Goal: Task Accomplishment & Management: Manage account settings

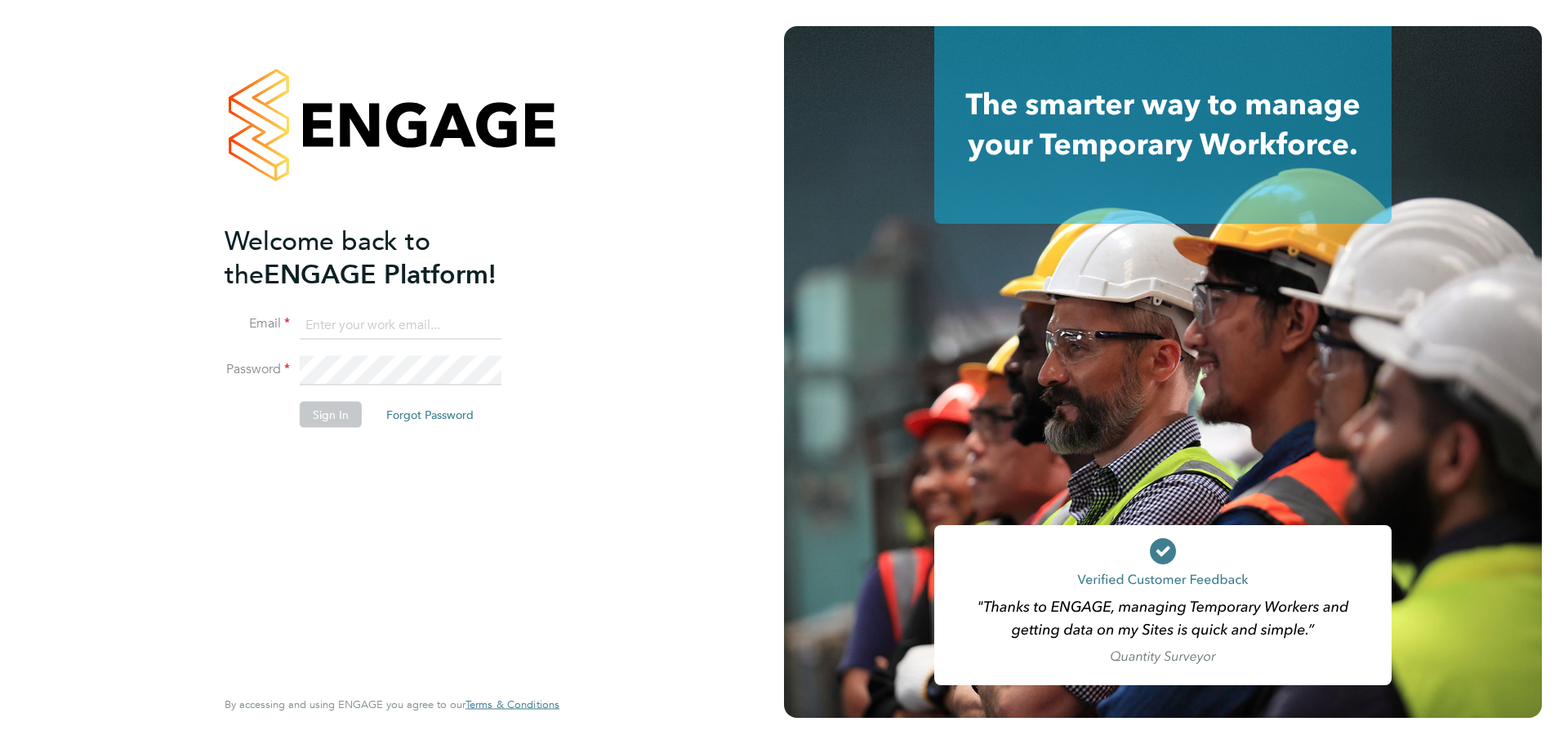
type input "matt.harrison@wates.co.uk"
click at [348, 425] on button "Sign In" at bounding box center [330, 415] width 62 height 27
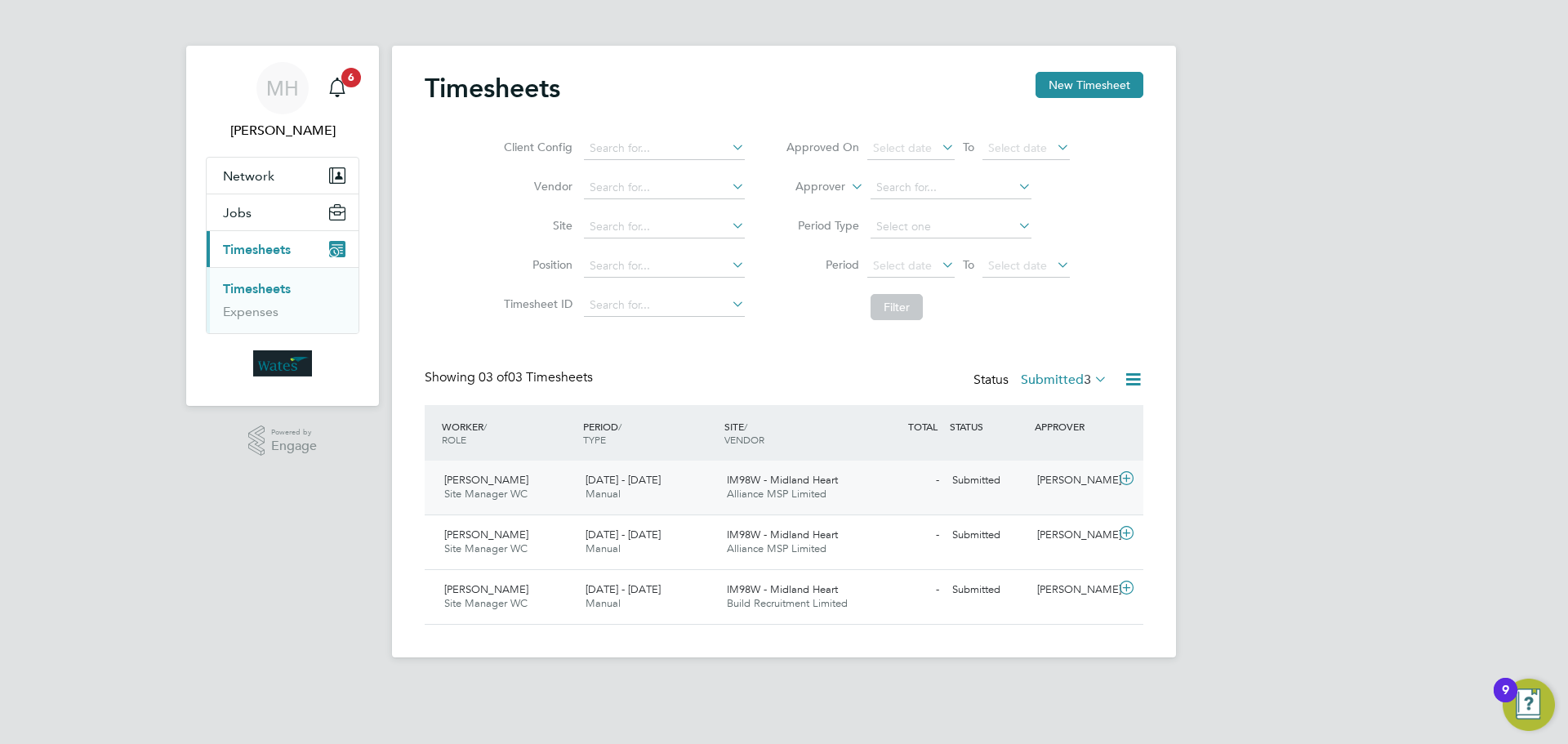
click at [775, 480] on span "IM98W - Midland Heart" at bounding box center [782, 480] width 111 height 14
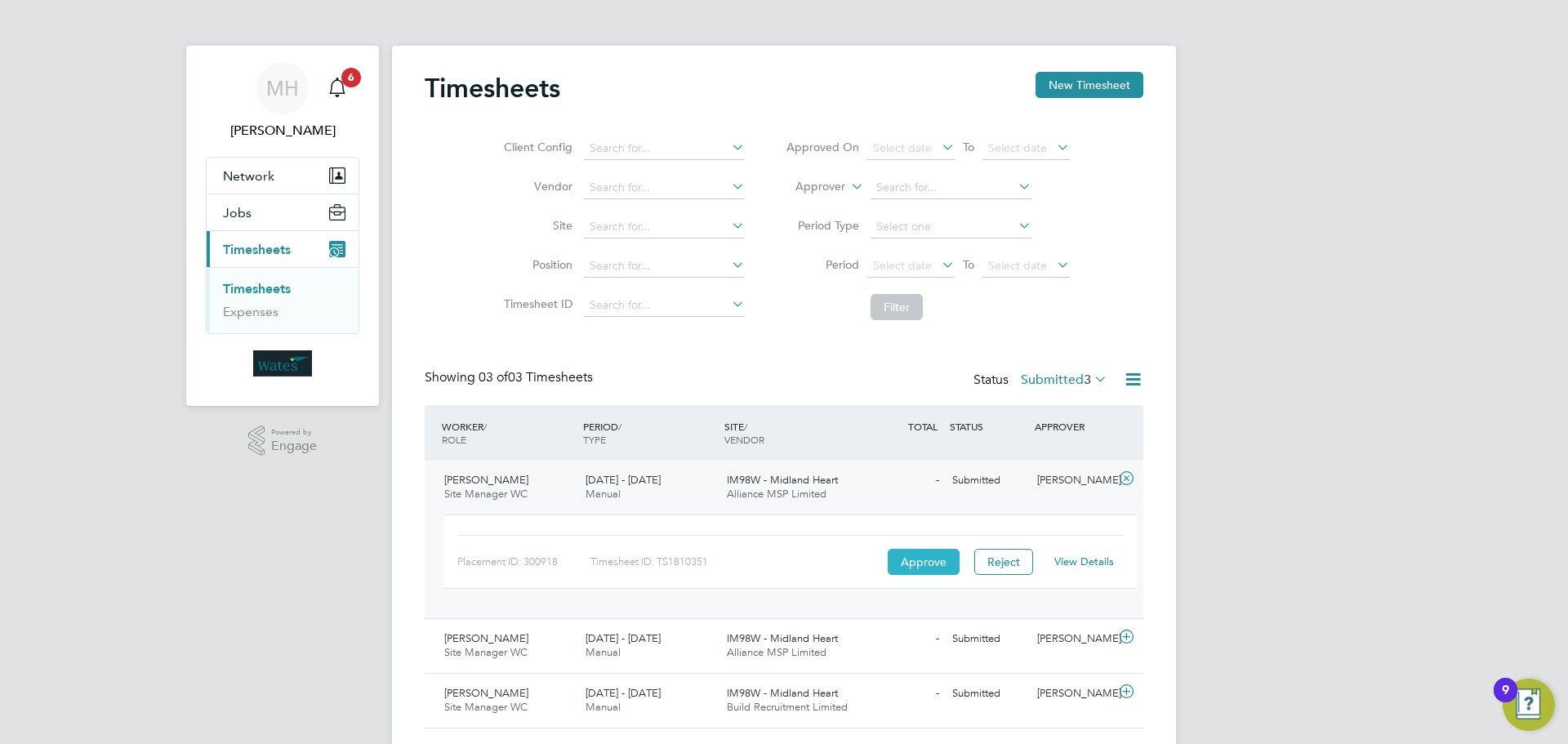
click at [910, 562] on button "Approve" at bounding box center [923, 562] width 72 height 27
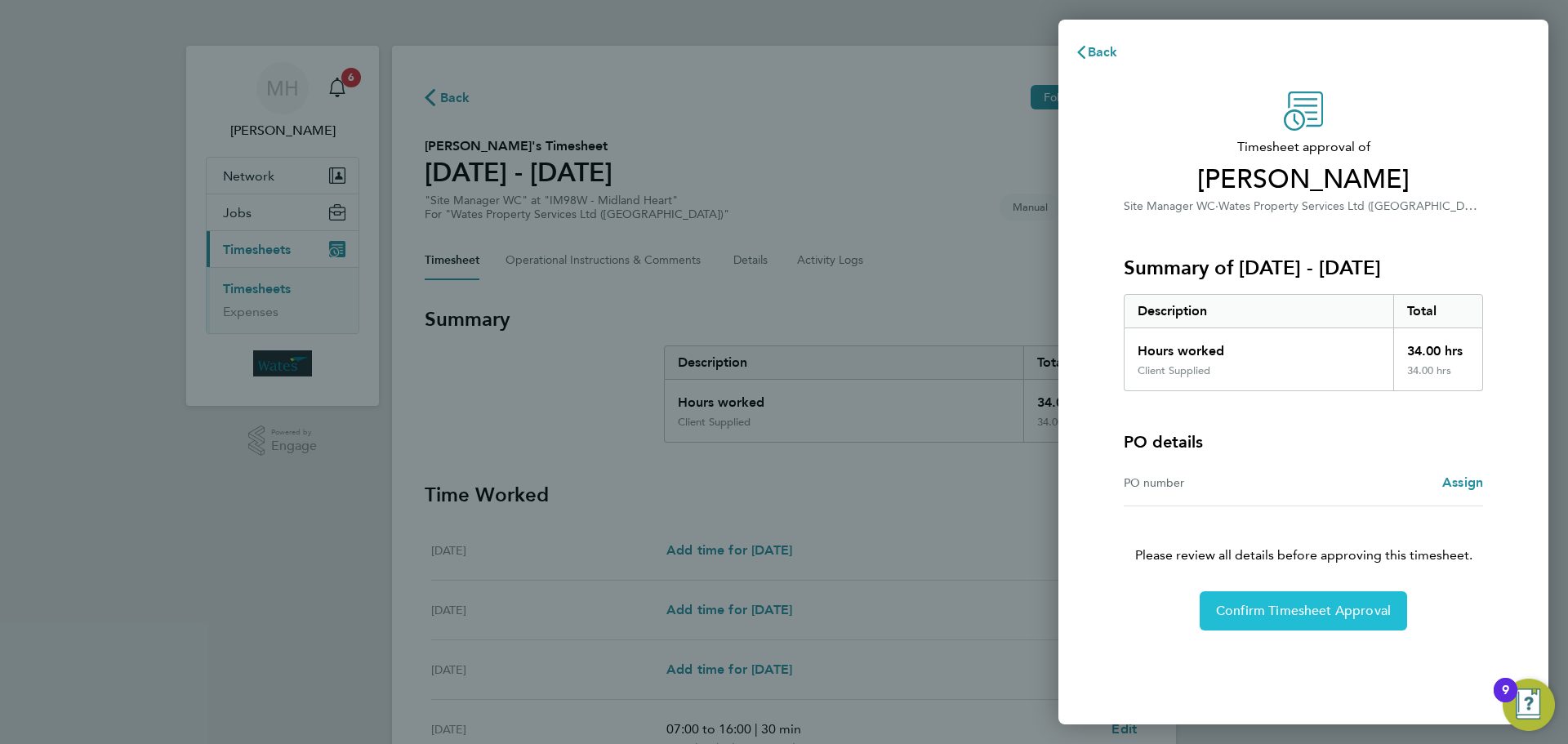
click at [1299, 614] on span "Confirm Timesheet Approval" at bounding box center [1302, 611] width 174 height 16
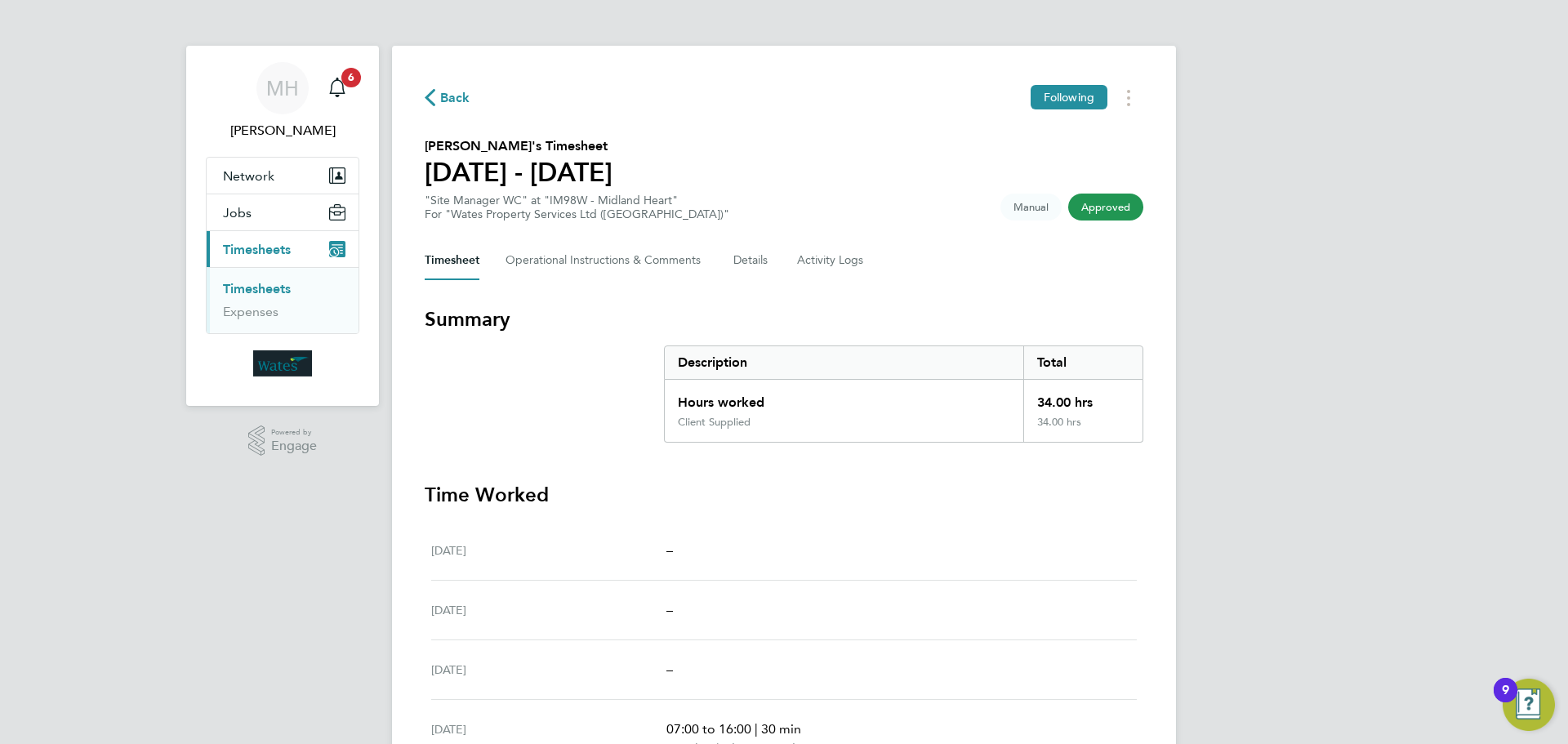
click at [263, 257] on span "Timesheets" at bounding box center [257, 250] width 68 height 16
click at [272, 137] on span "[PERSON_NAME]" at bounding box center [282, 130] width 153 height 19
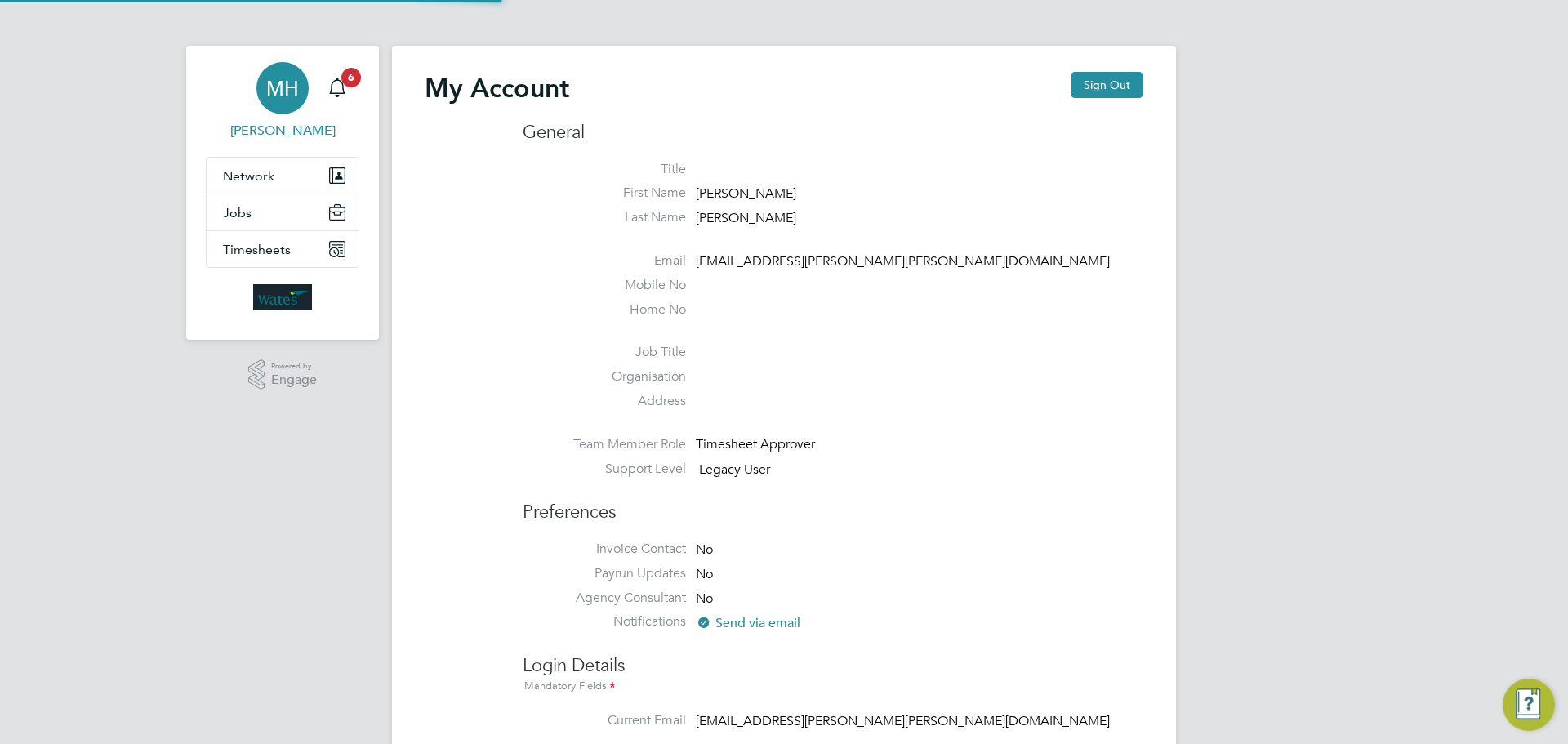
type input "matt.harrison@wates.co.uk"
click at [331, 88] on icon "Main navigation" at bounding box center [337, 86] width 16 height 16
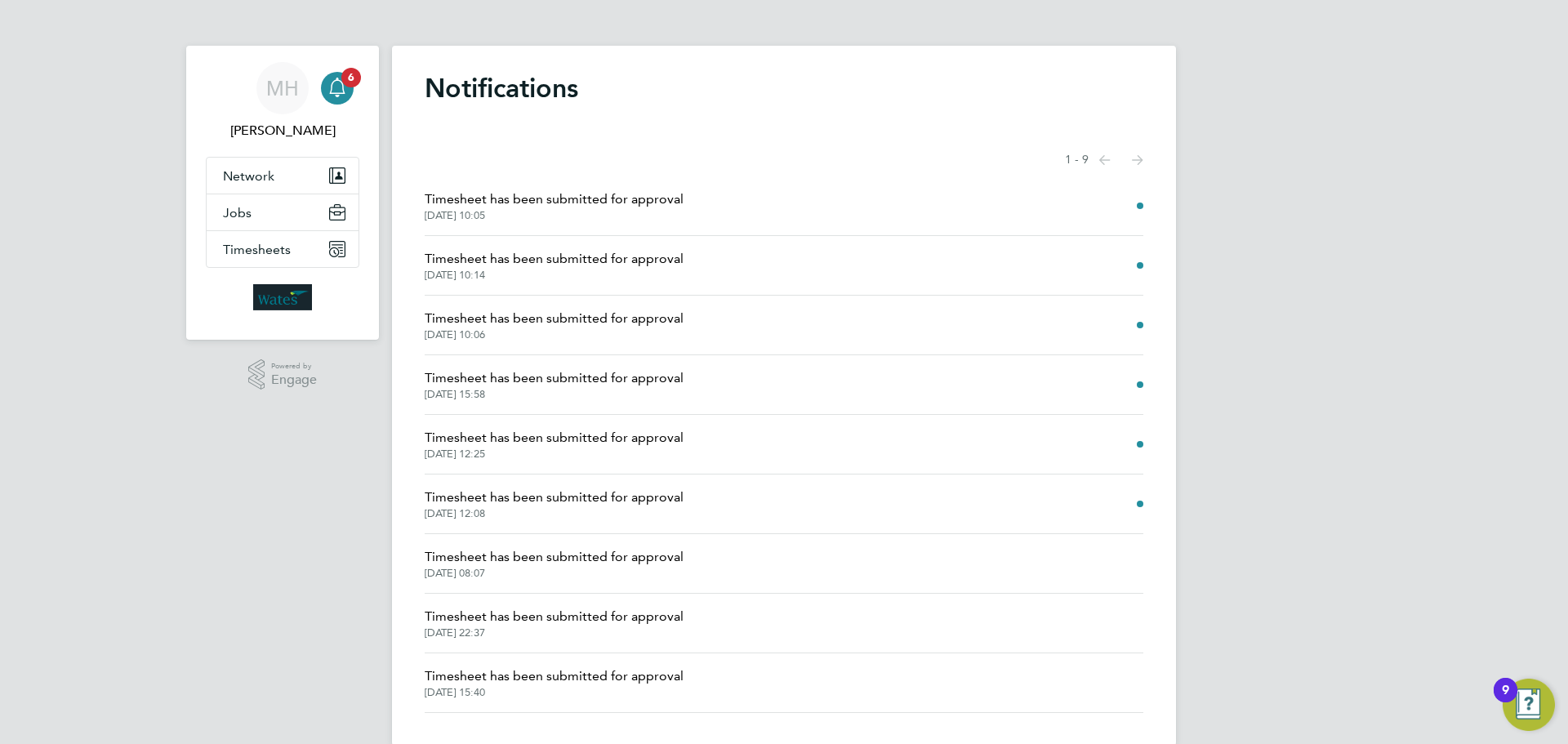
click at [594, 247] on li "Timesheet has been submitted for approval 22 Aug 2025, 10:14" at bounding box center [784, 266] width 718 height 59
click at [593, 258] on span "Timesheet has been submitted for approval" at bounding box center [554, 259] width 259 height 19
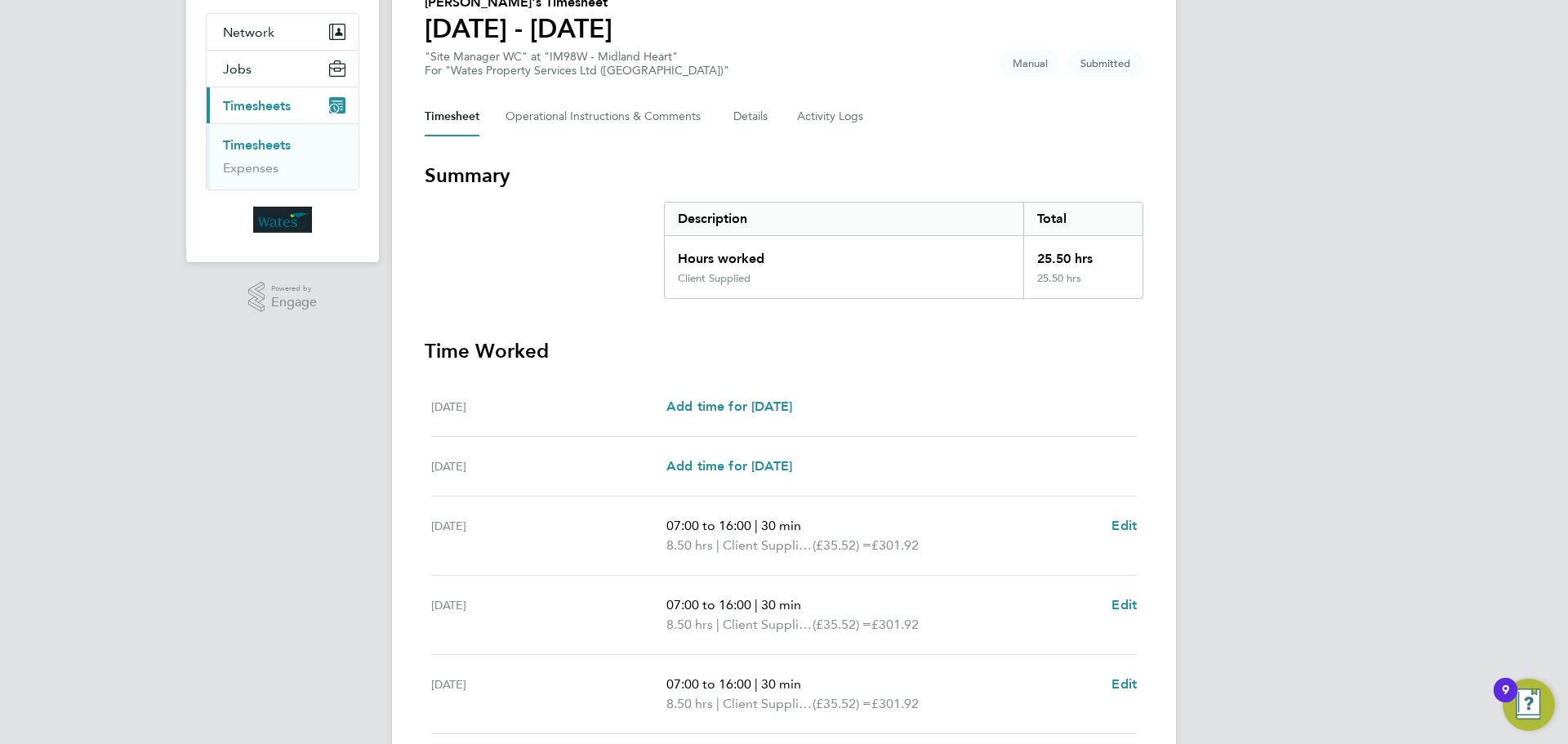
scroll to position [397, 0]
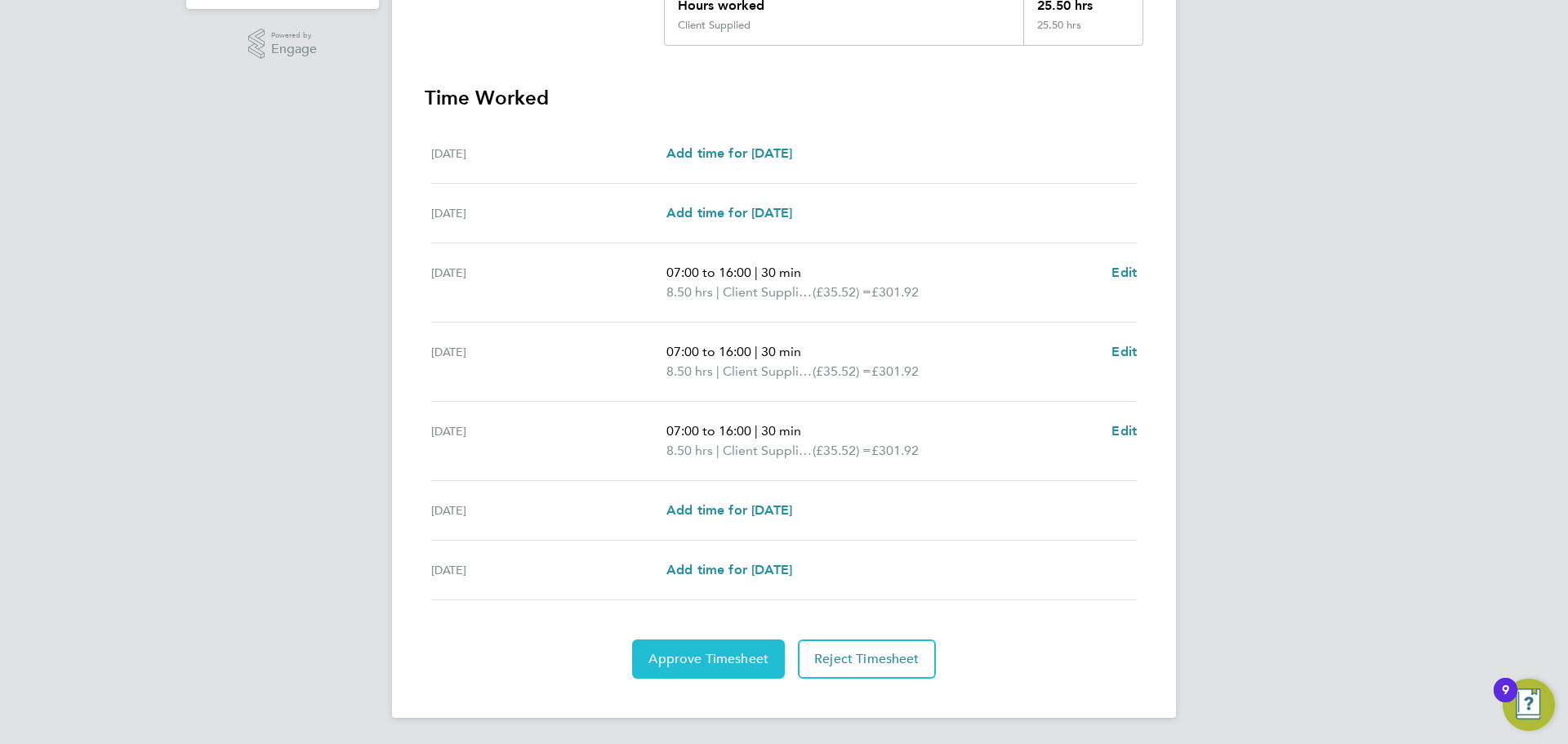
click at [693, 647] on button "Approve Timesheet" at bounding box center [708, 659] width 152 height 39
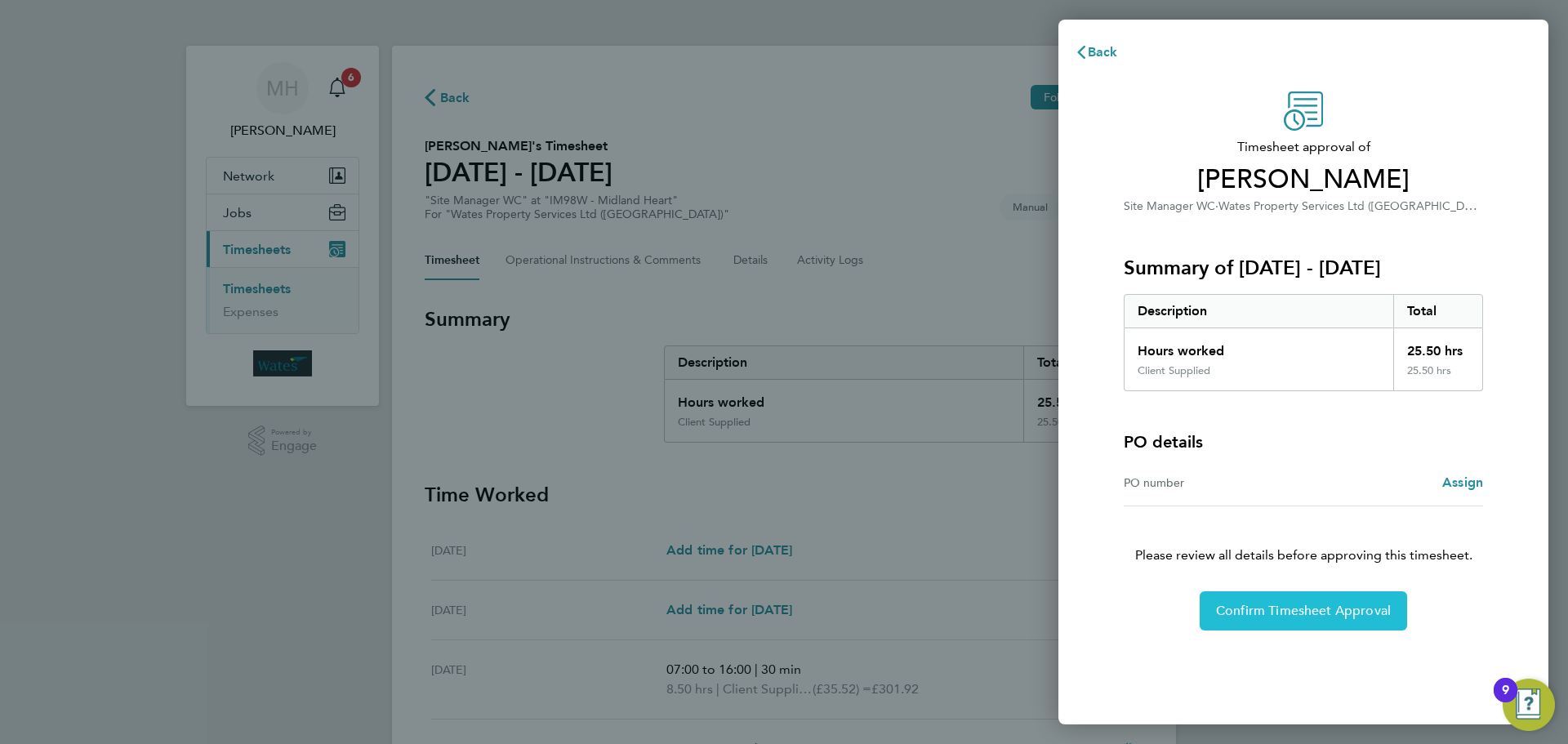
click at [1299, 608] on span "Confirm Timesheet Approval" at bounding box center [1302, 611] width 174 height 16
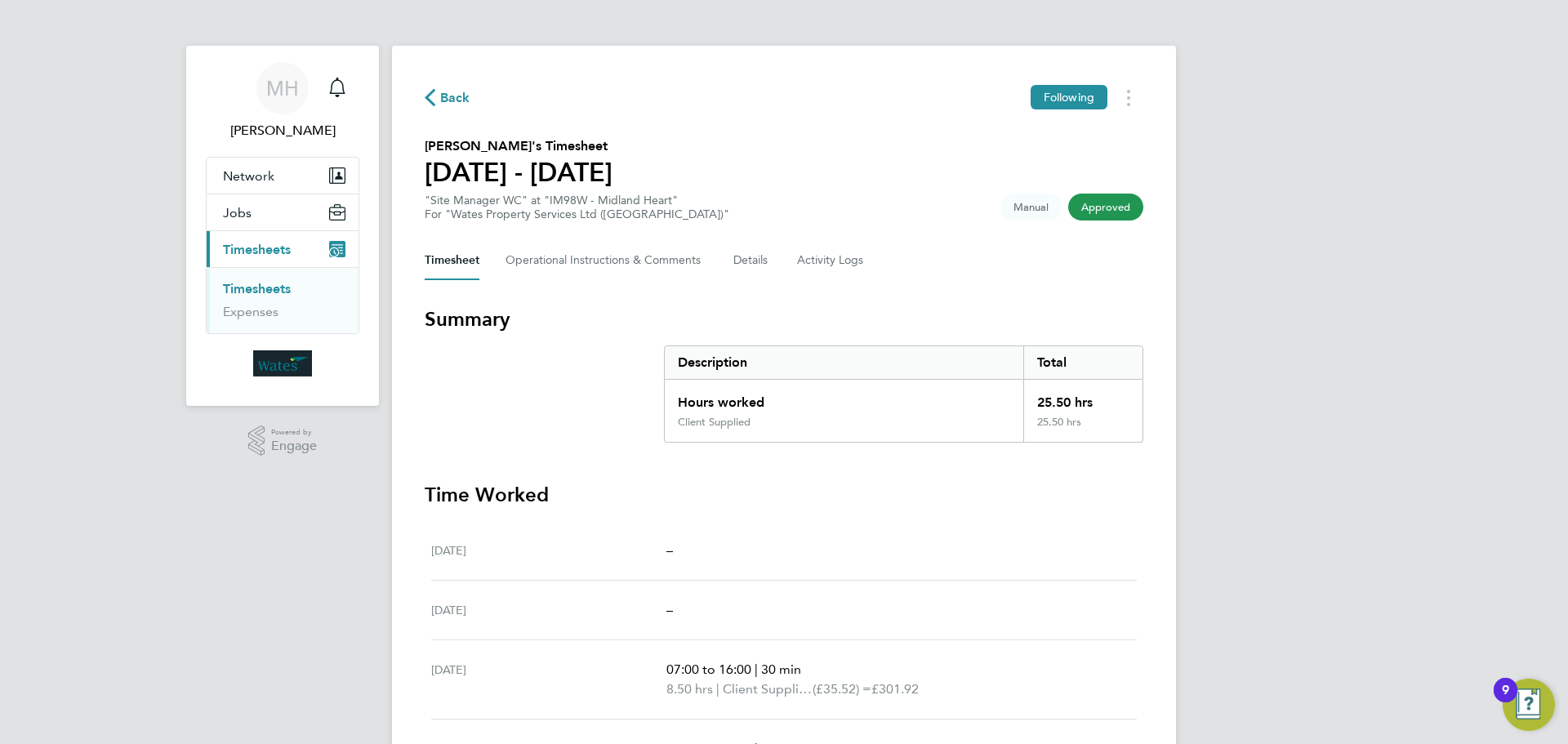
click at [257, 242] on span "Timesheets" at bounding box center [257, 250] width 68 height 16
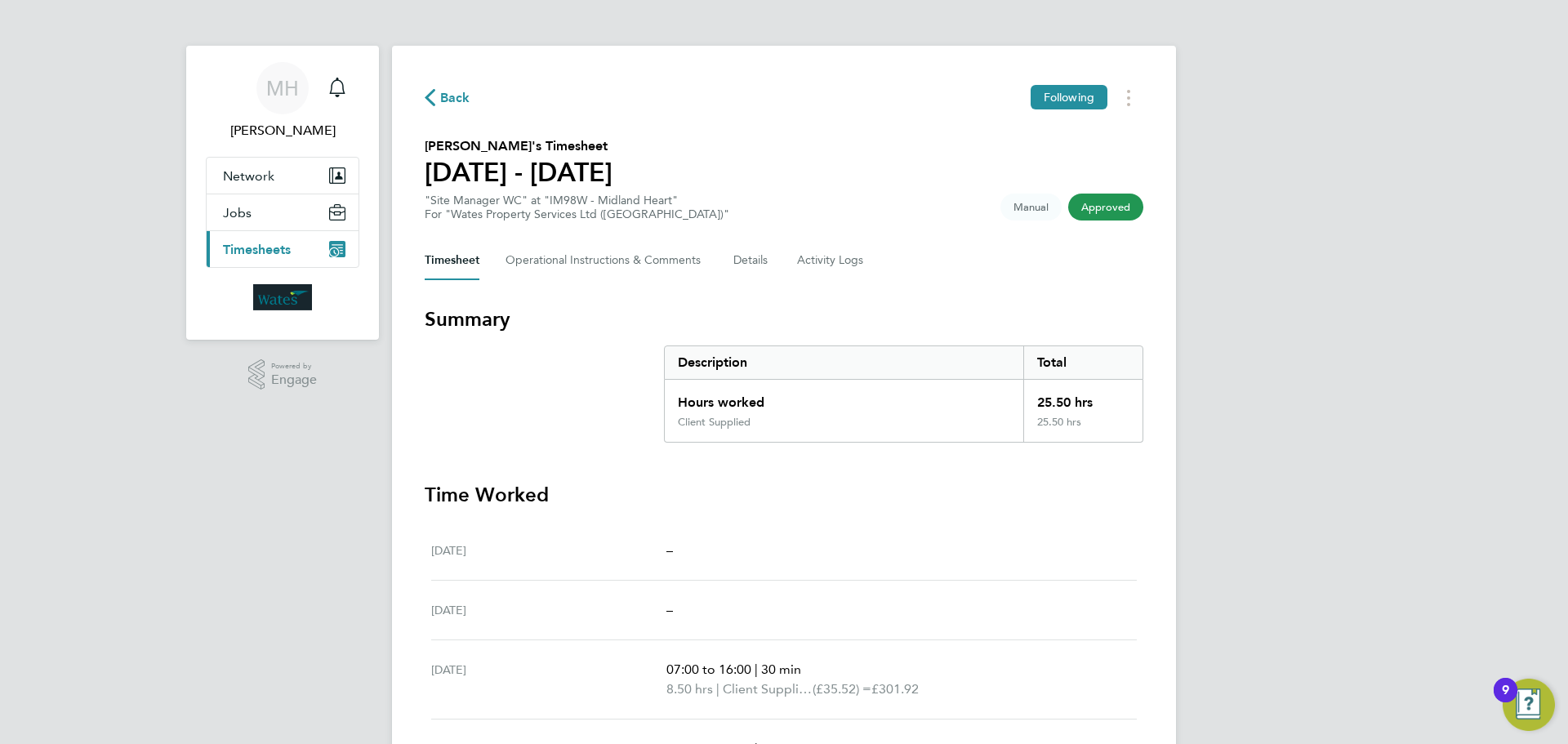
click at [259, 246] on span "Timesheets" at bounding box center [257, 250] width 68 height 16
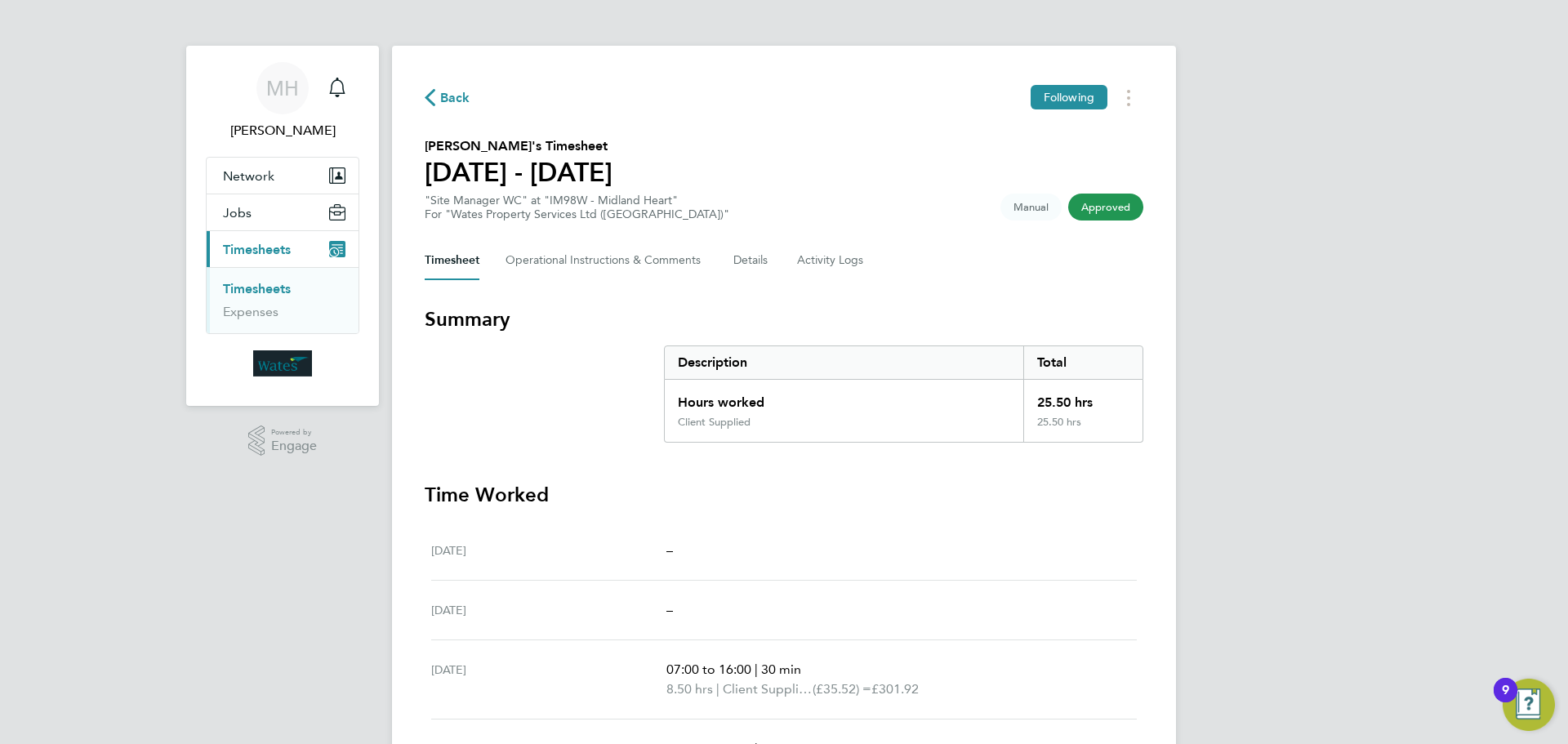
click at [263, 288] on link "Timesheets" at bounding box center [257, 289] width 68 height 16
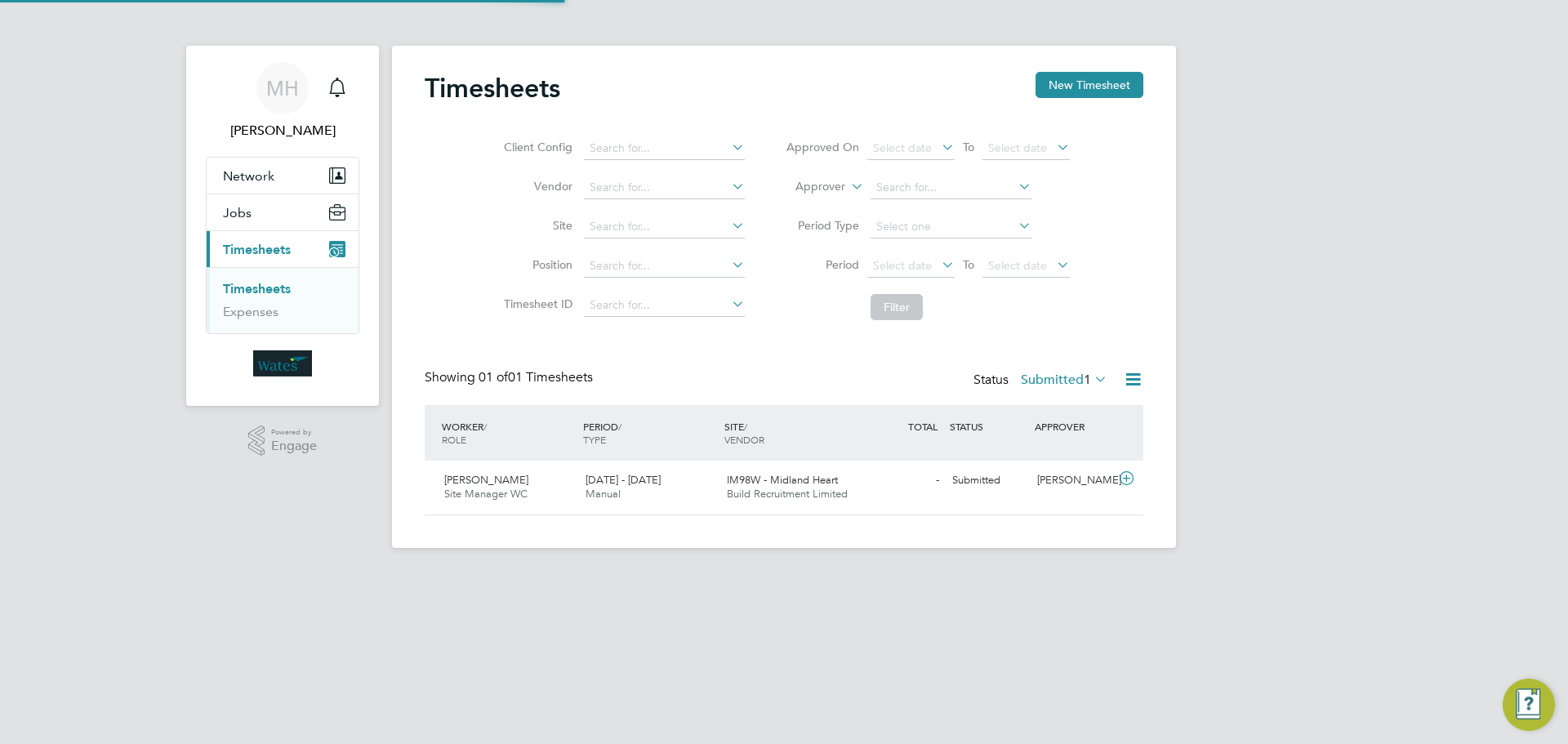
scroll to position [42, 142]
click at [752, 489] on span "Build Recruitment Limited" at bounding box center [787, 494] width 120 height 14
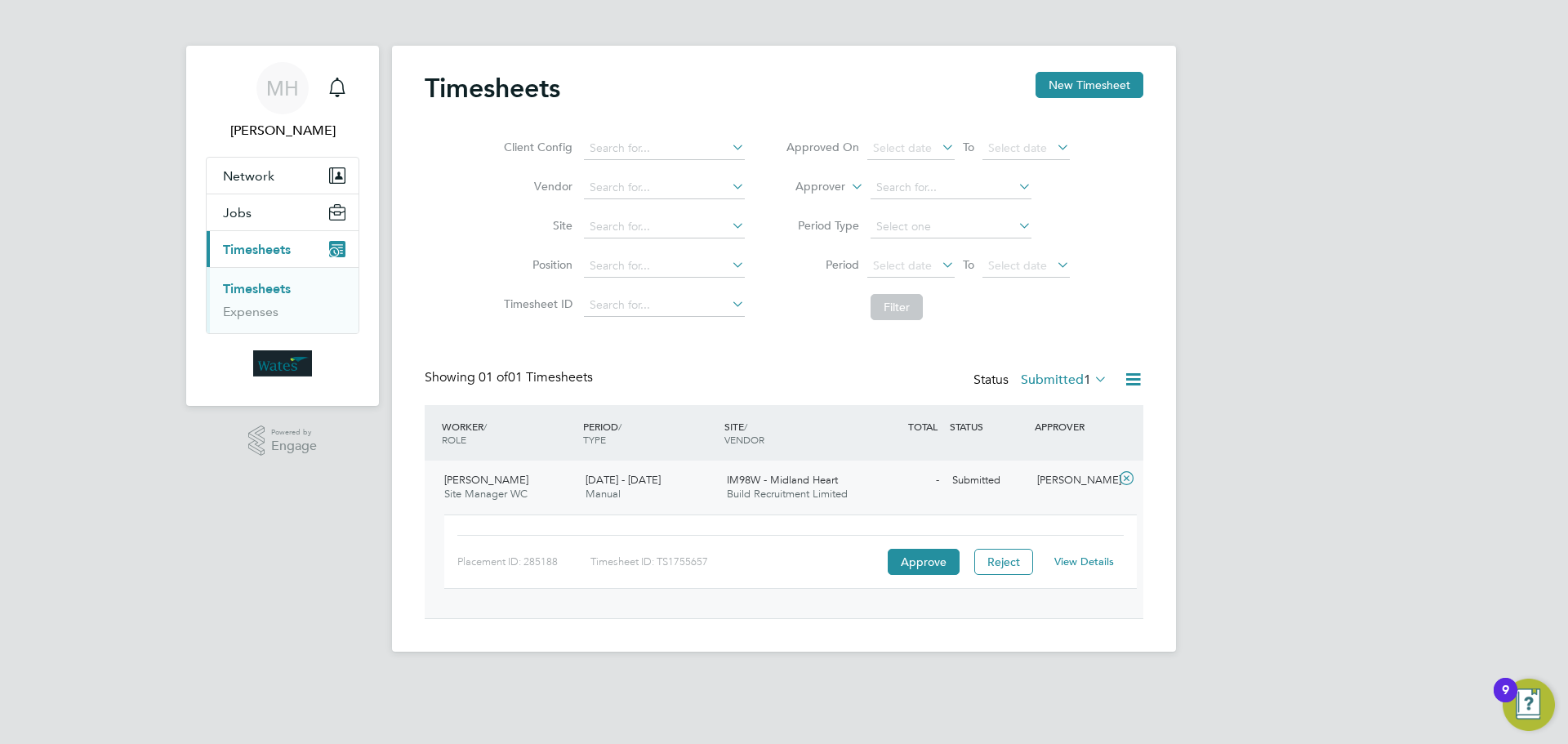
click at [1067, 554] on div "View Details" at bounding box center [1084, 562] width 80 height 27
click at [1074, 561] on link "View Details" at bounding box center [1083, 562] width 59 height 14
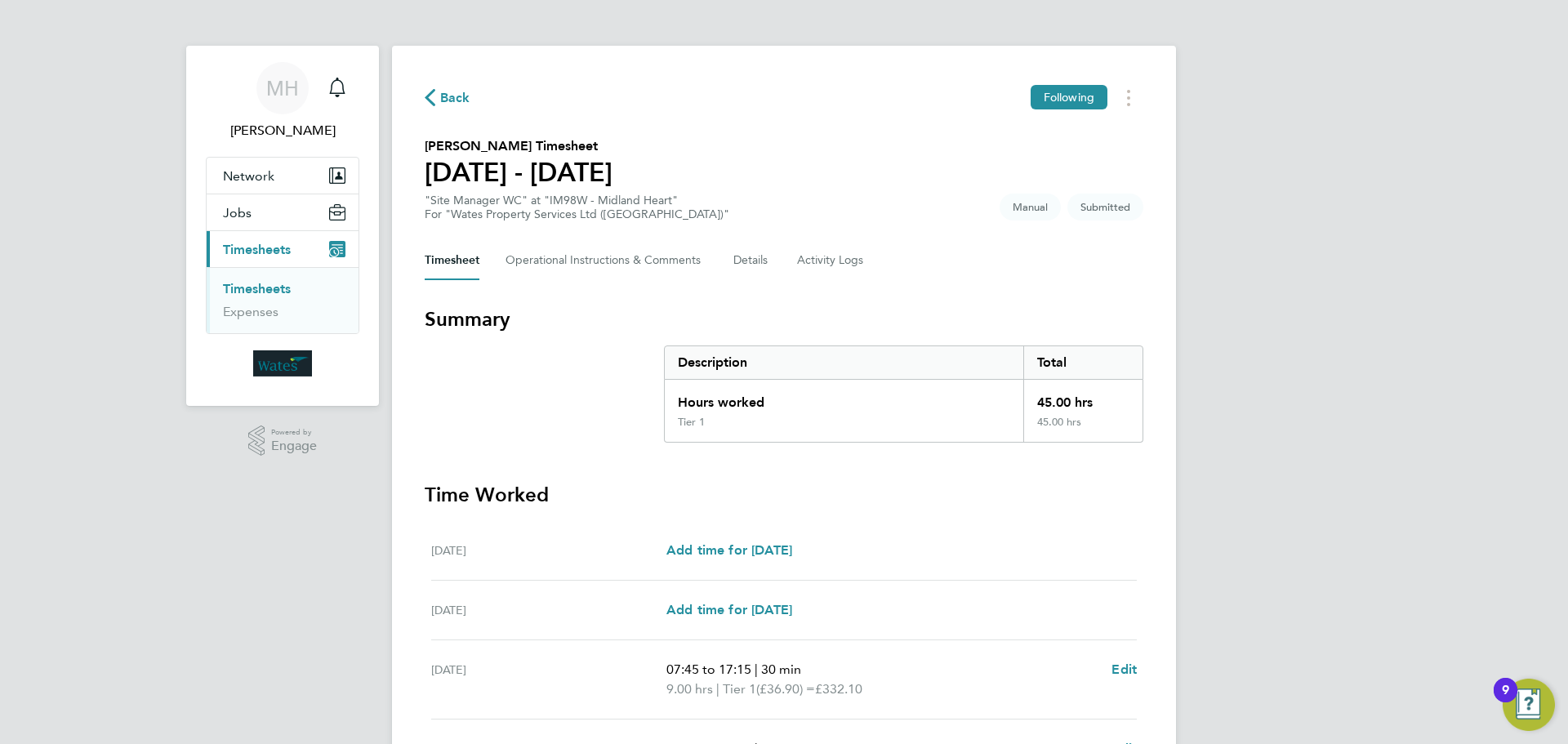
click at [430, 97] on icon "button" at bounding box center [430, 97] width 11 height 17
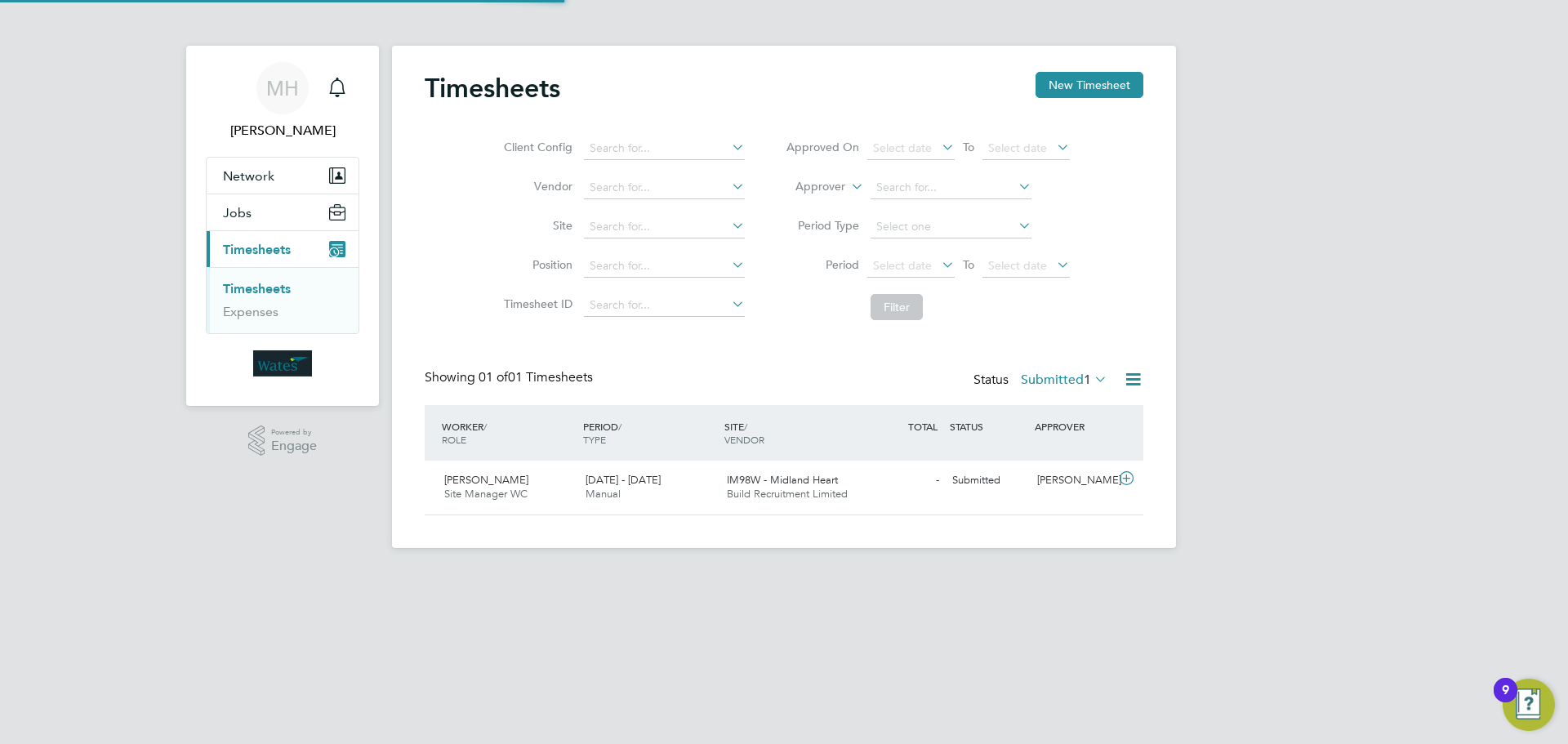
scroll to position [42, 142]
click at [265, 252] on span "Timesheets" at bounding box center [257, 250] width 68 height 16
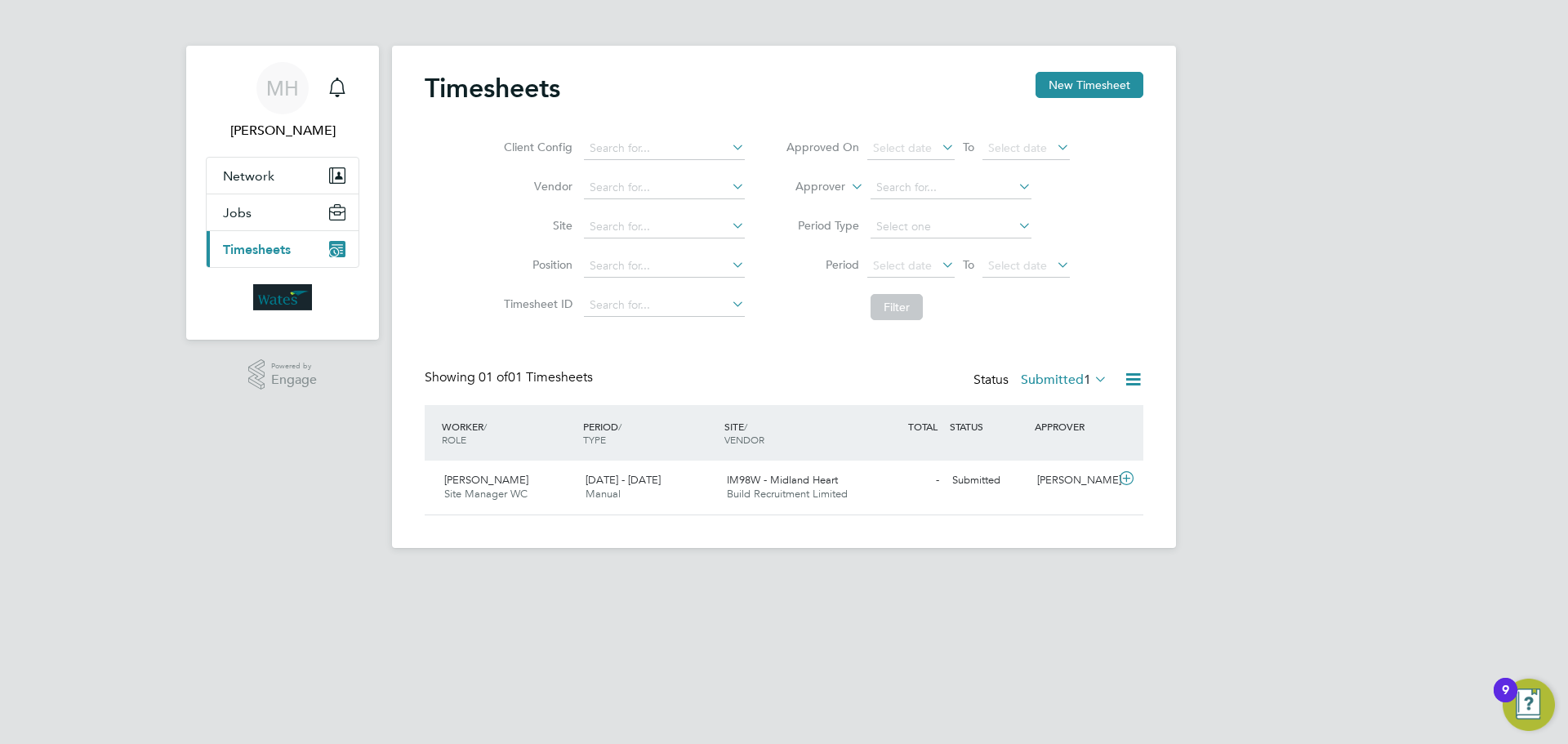
click at [265, 251] on span "Timesheets" at bounding box center [257, 250] width 68 height 16
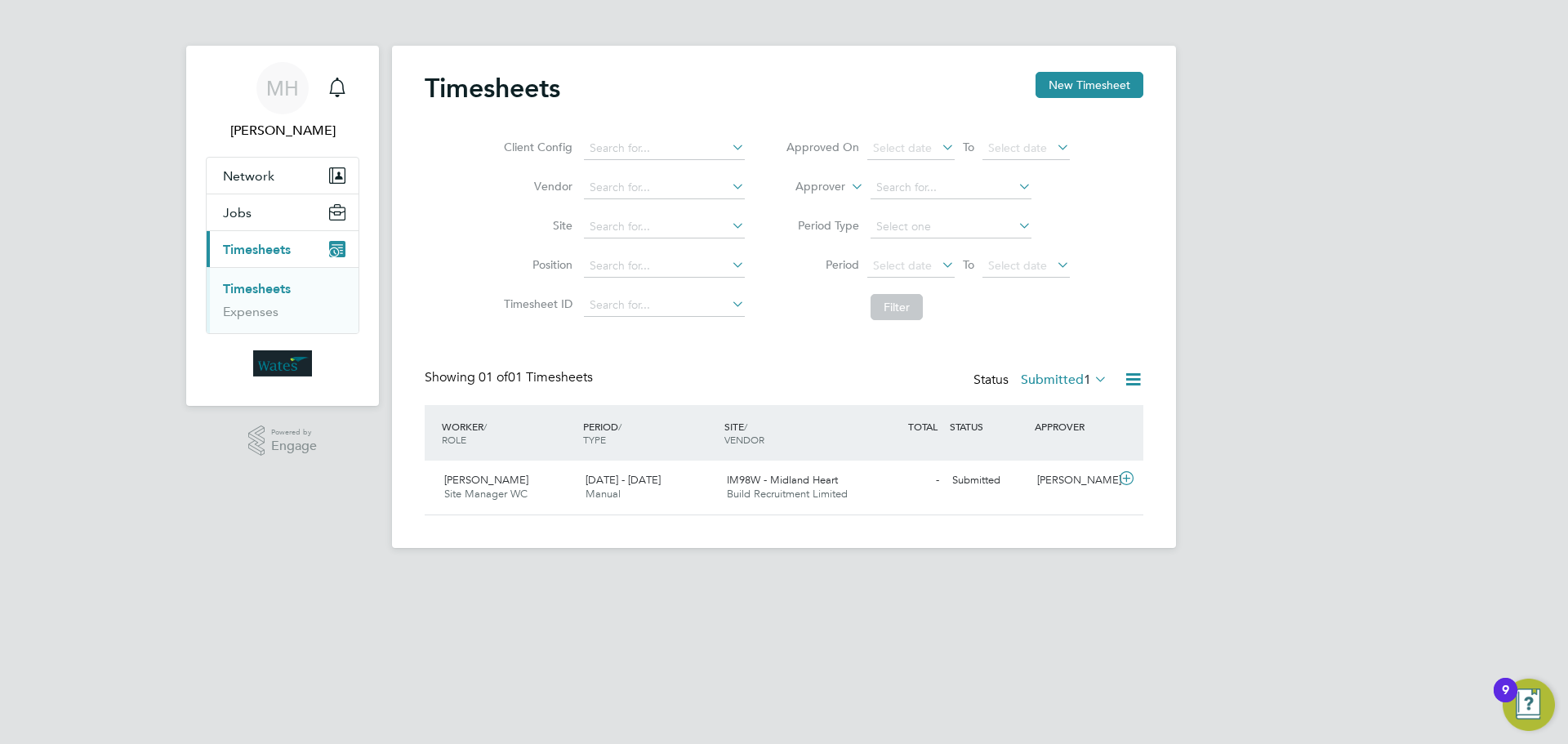
drag, startPoint x: 977, startPoint y: 372, endPoint x: 982, endPoint y: 379, distance: 8.6
click at [978, 376] on div "Status Submitted 1" at bounding box center [1041, 381] width 137 height 23
click at [1091, 380] on icon at bounding box center [1091, 379] width 0 height 23
click at [1062, 401] on li "All" at bounding box center [1061, 408] width 75 height 23
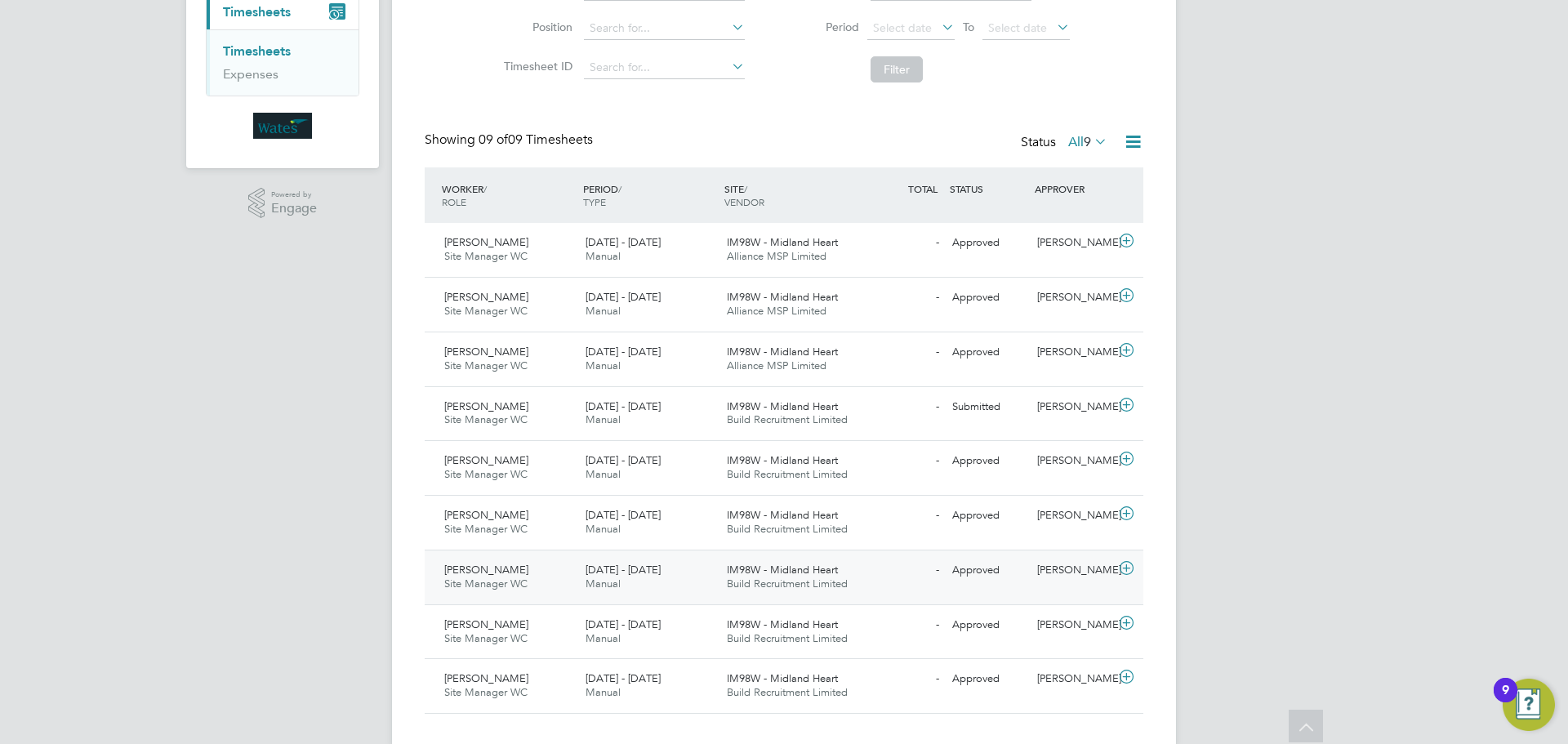
scroll to position [267, 0]
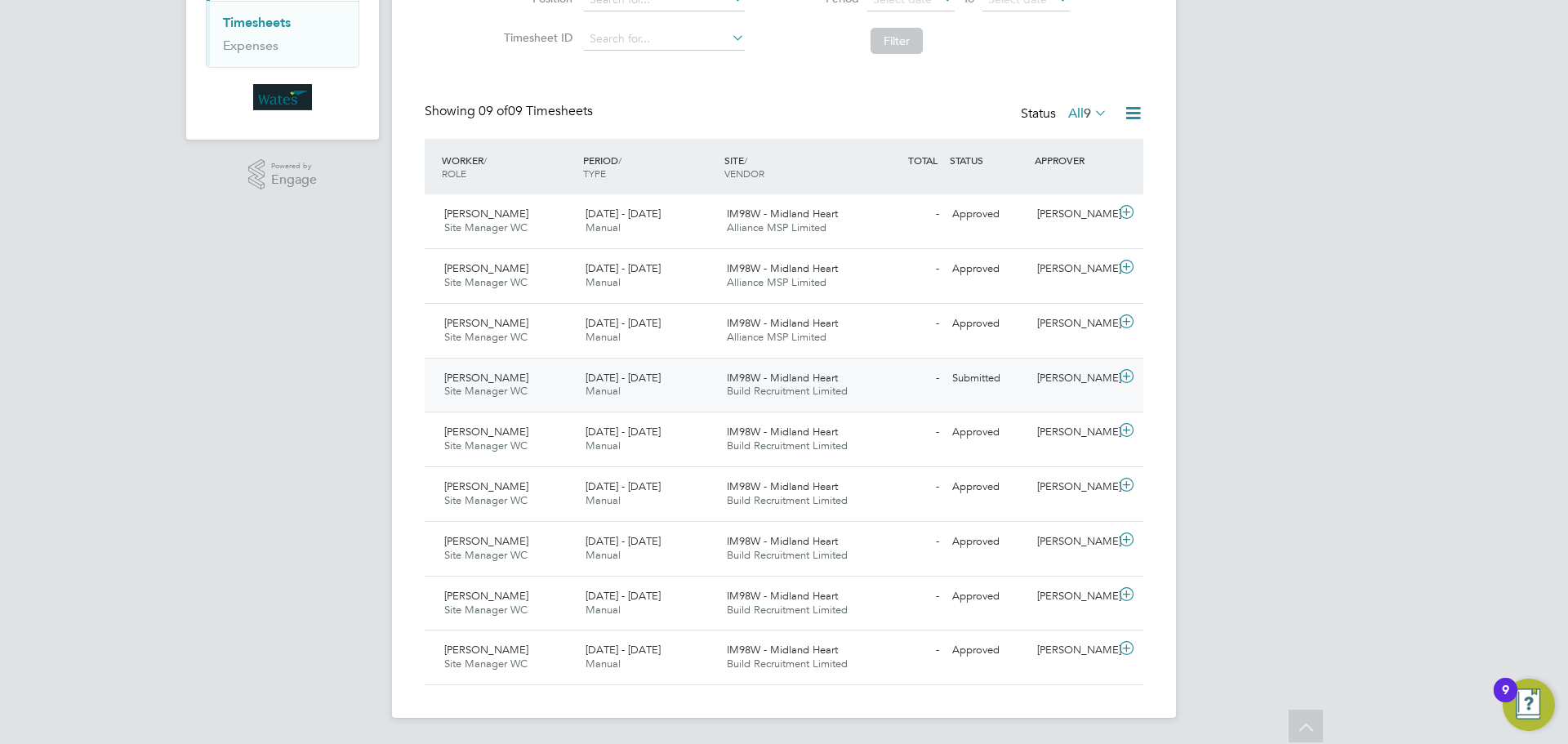
click at [707, 377] on div "3 - 9 May 2025 Manual" at bounding box center [650, 385] width 142 height 41
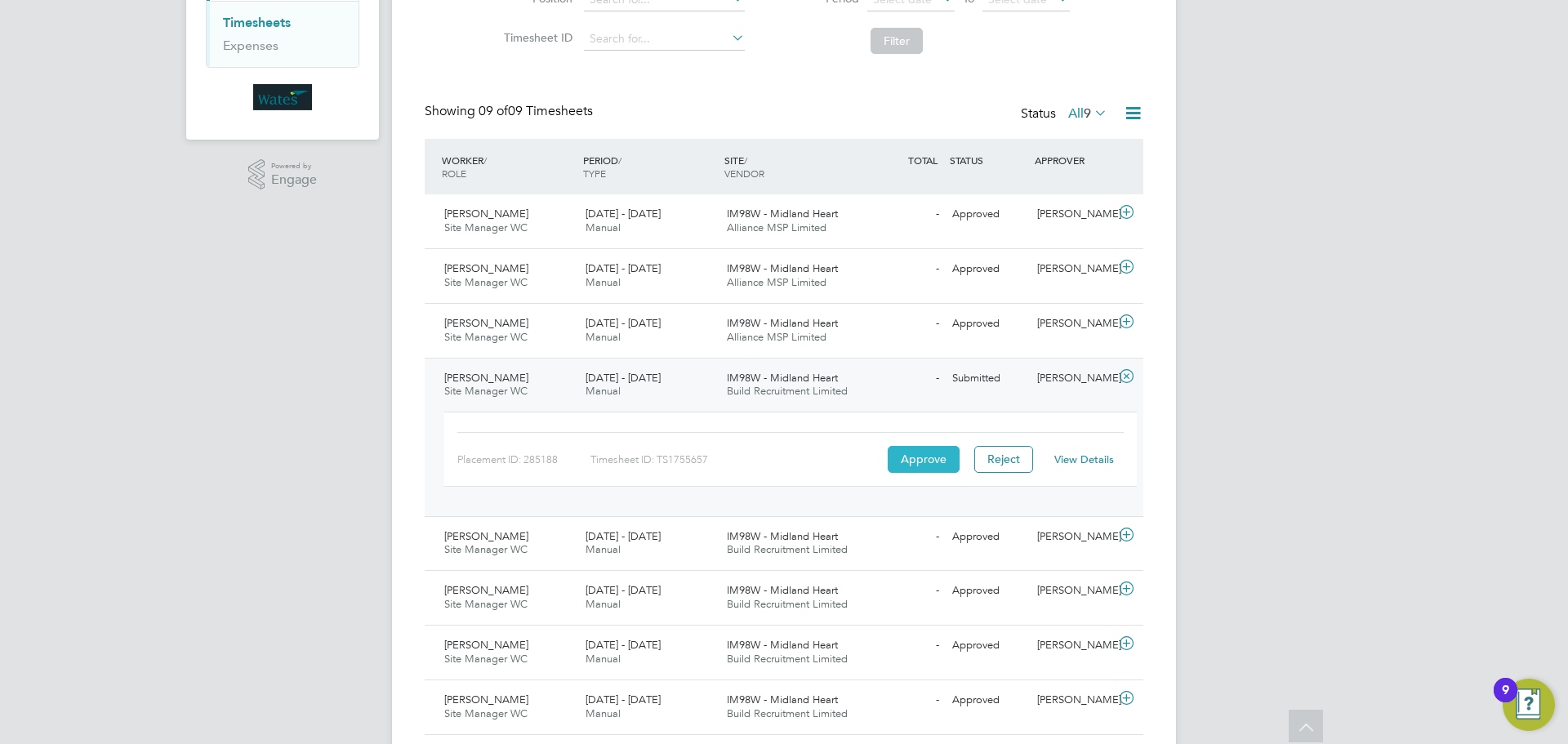
click at [928, 456] on button "Approve" at bounding box center [923, 459] width 72 height 27
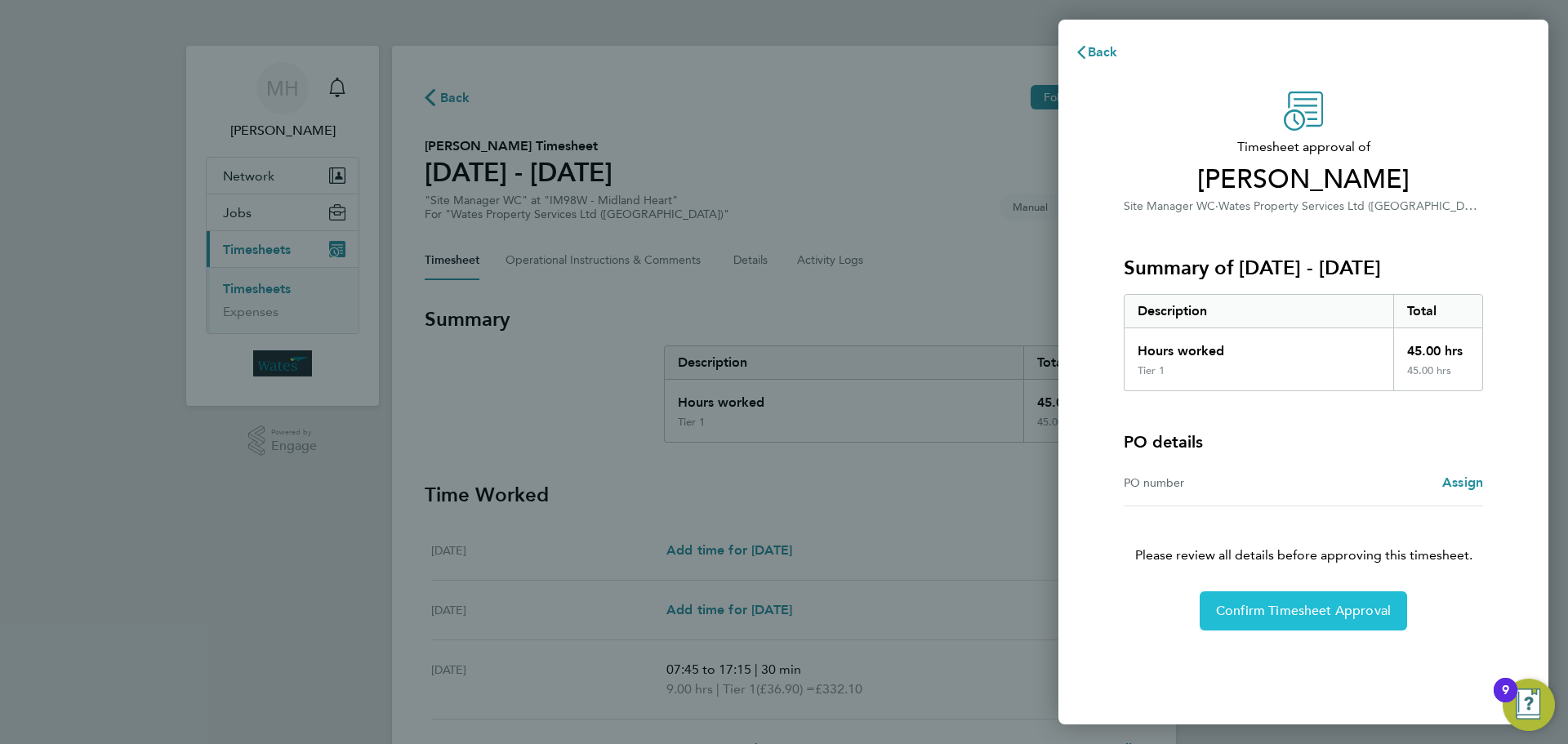
click at [1290, 603] on span "Confirm Timesheet Approval" at bounding box center [1302, 611] width 174 height 16
